Goal: Transaction & Acquisition: Purchase product/service

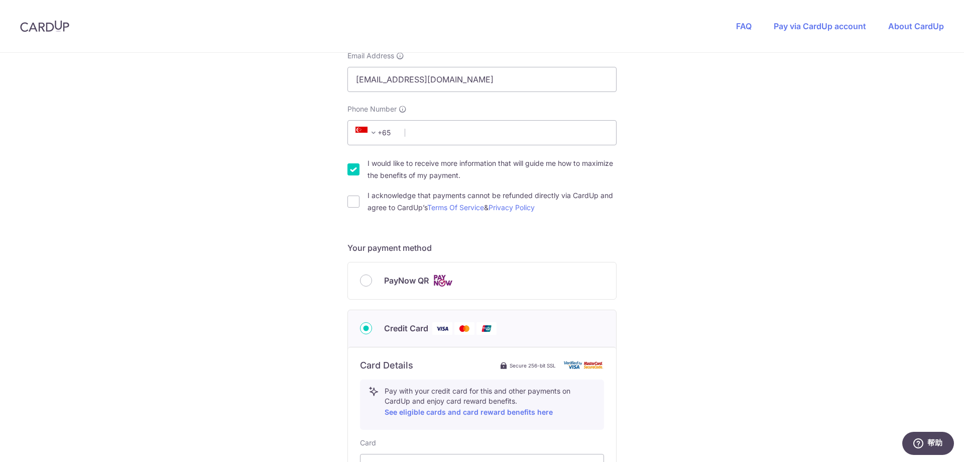
scroll to position [251, 0]
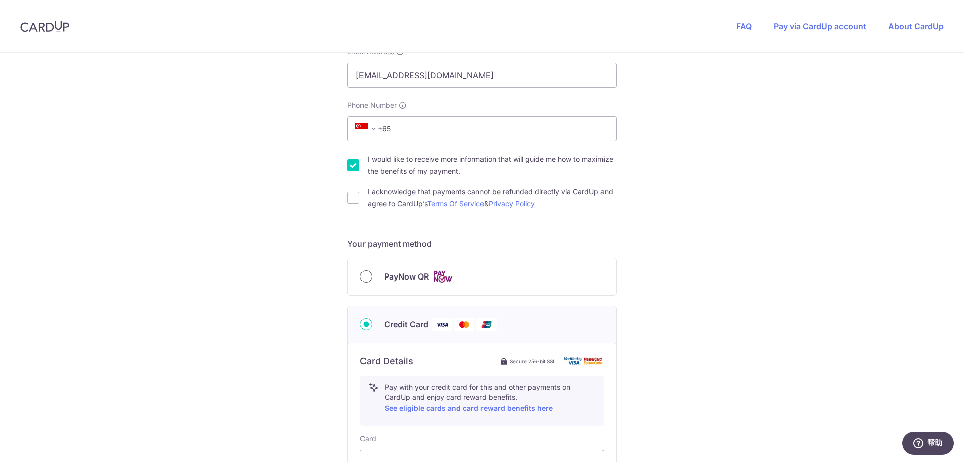
click at [363, 279] on input "PayNow QR" at bounding box center [366, 276] width 12 height 12
radio input "true"
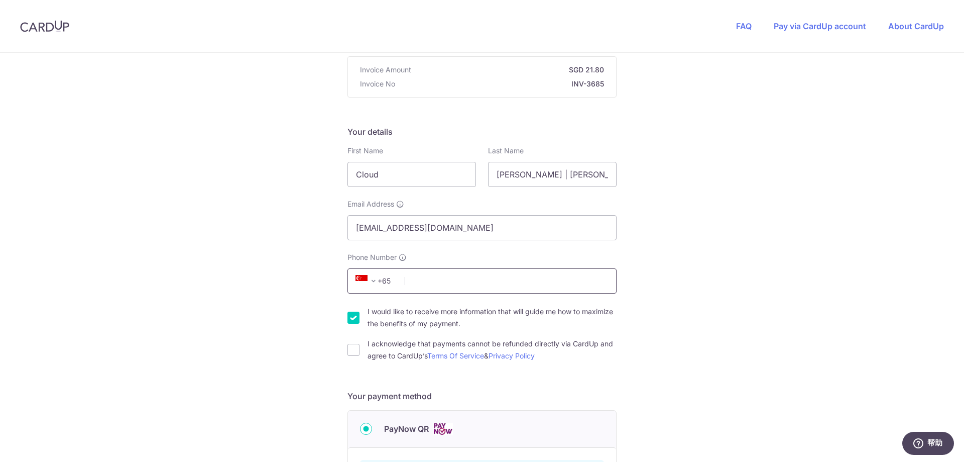
scroll to position [100, 0]
click at [463, 273] on input "Phone Number" at bounding box center [482, 279] width 269 height 25
type input "90556614"
click at [703, 293] on div "You are paying THE MOVEMENT STUDIO PTE. LTD. THE MOVEMENT STUDIO PTE. LTD. uses…" at bounding box center [482, 319] width 964 height 734
click at [352, 351] on input "I acknowledge that payments cannot be refunded directly via CardUp and agree to…" at bounding box center [354, 348] width 12 height 12
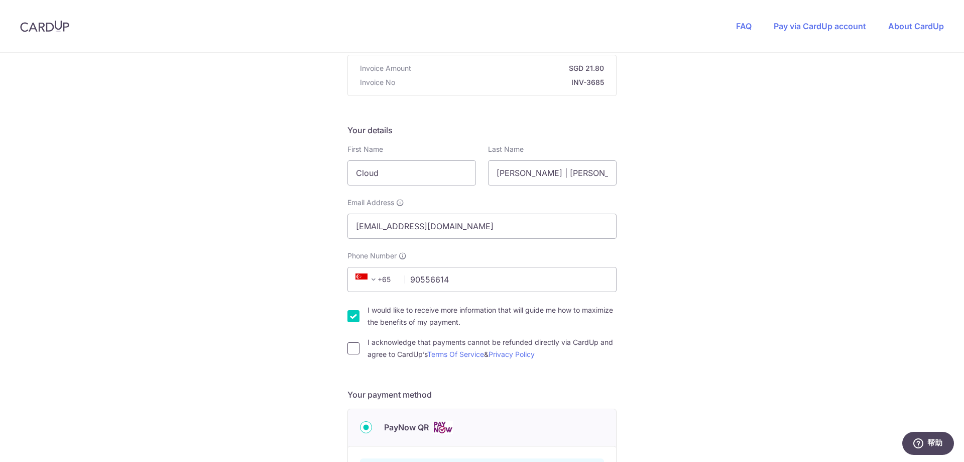
checkbox input "true"
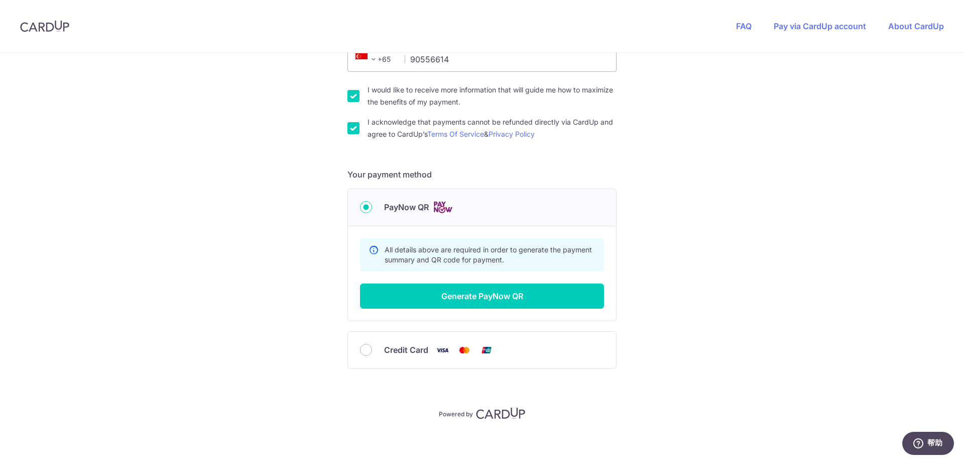
scroll to position [325, 0]
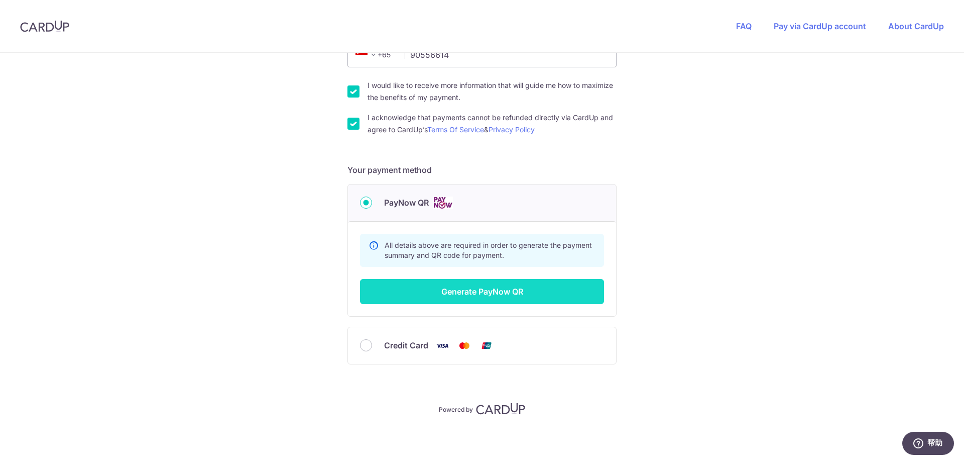
click at [504, 288] on button "Generate PayNow QR" at bounding box center [482, 291] width 244 height 25
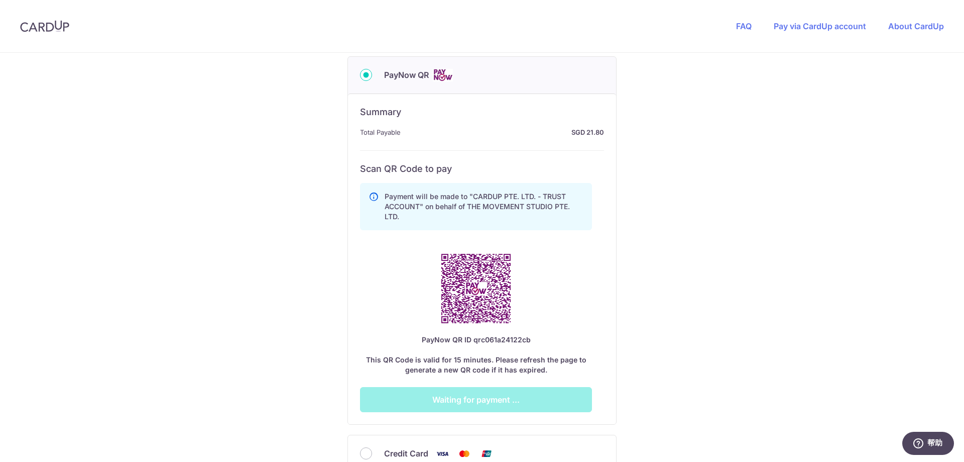
scroll to position [476, 0]
